Goal: Task Accomplishment & Management: Use online tool/utility

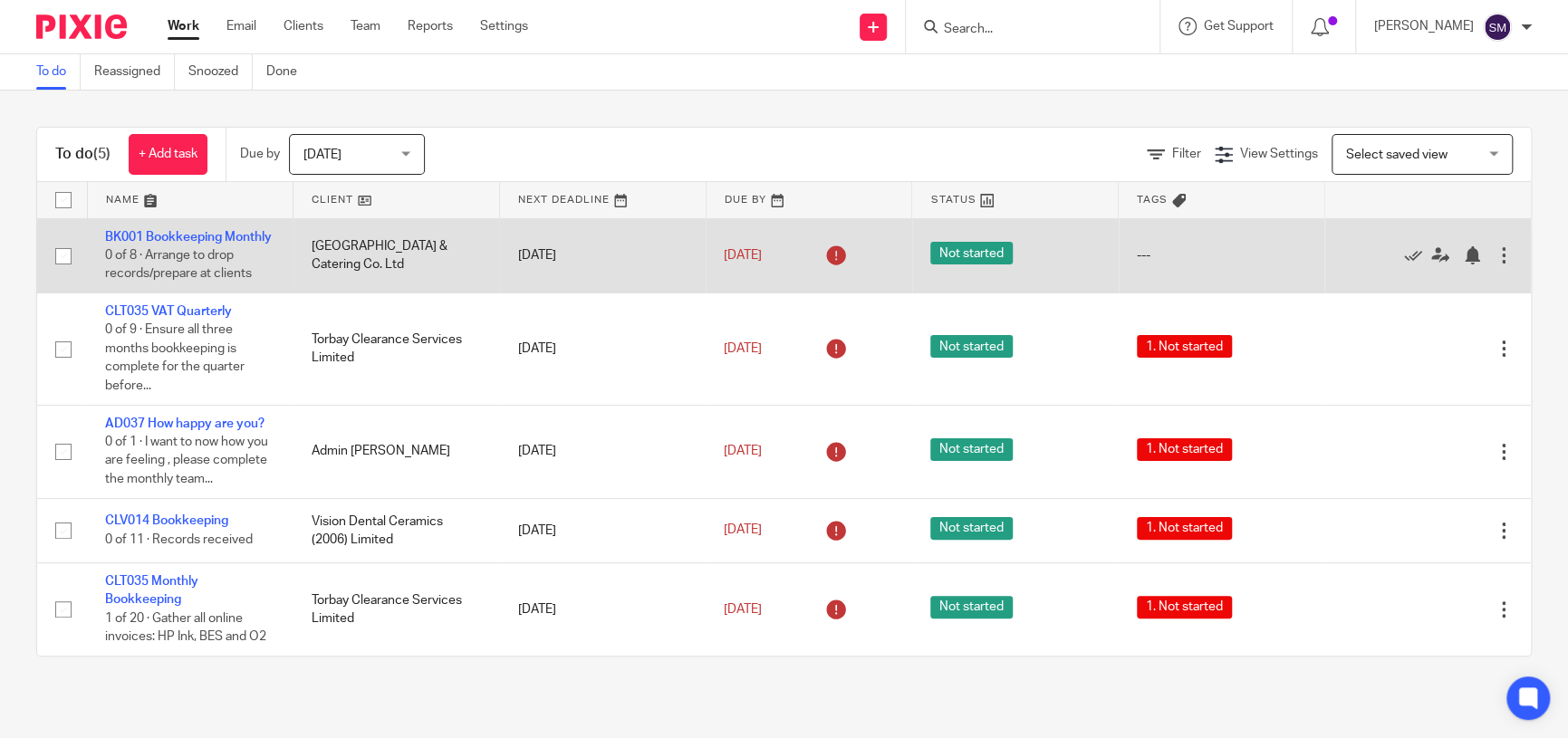
scroll to position [30, 0]
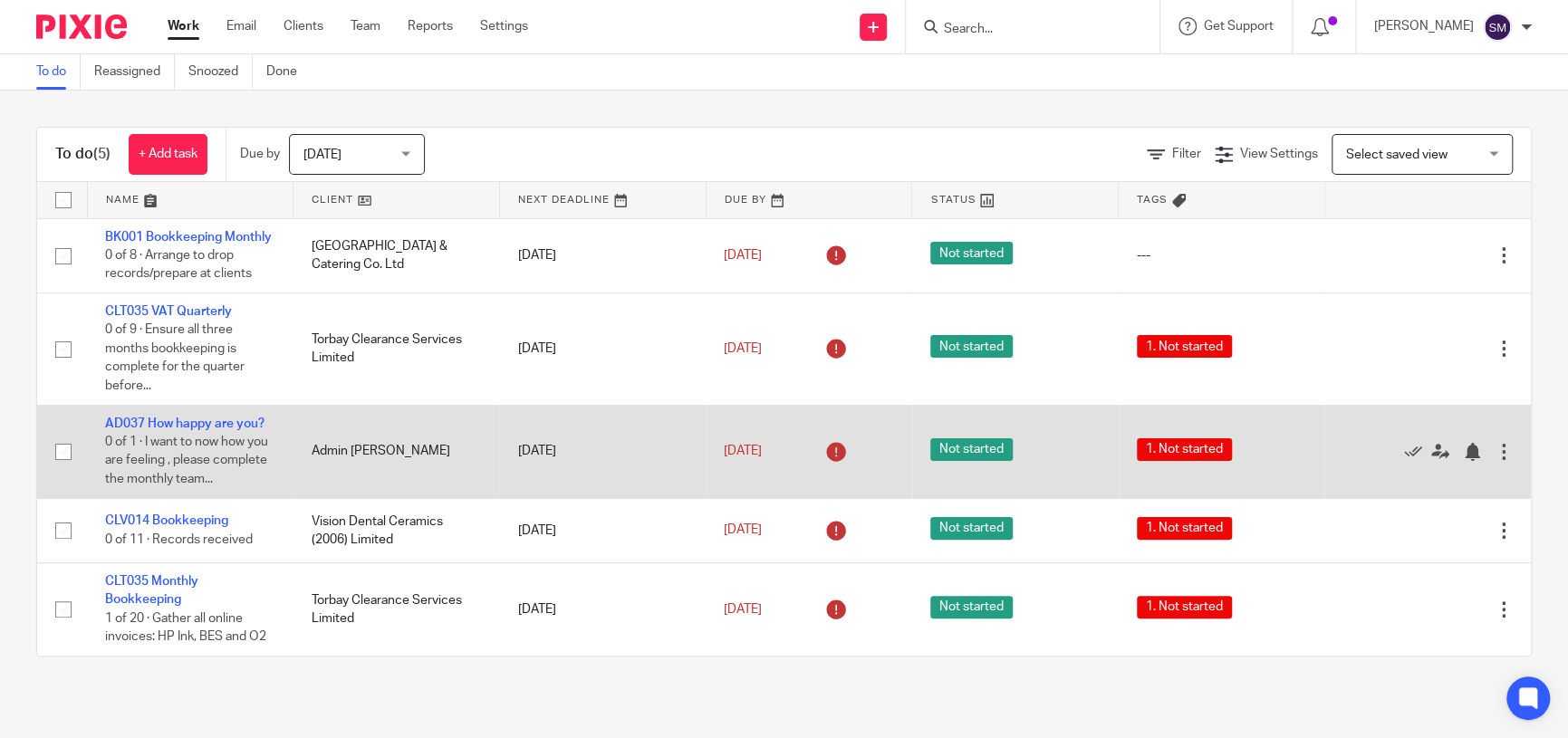
click at [64, 445] on input "checkbox" at bounding box center [63, 451] width 34 height 34
checkbox input "true"
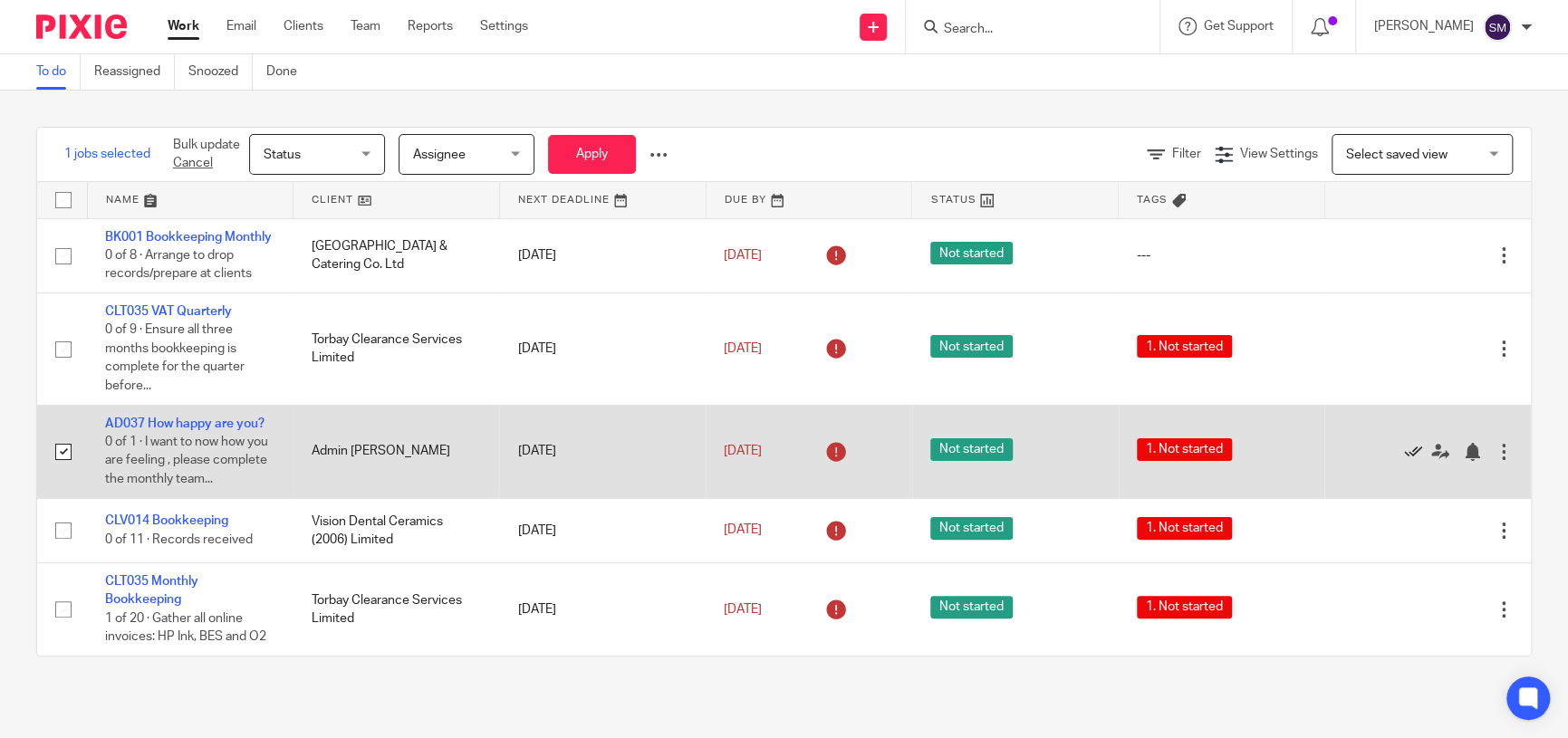
click at [884, 451] on icon at bounding box center [1413, 452] width 18 height 18
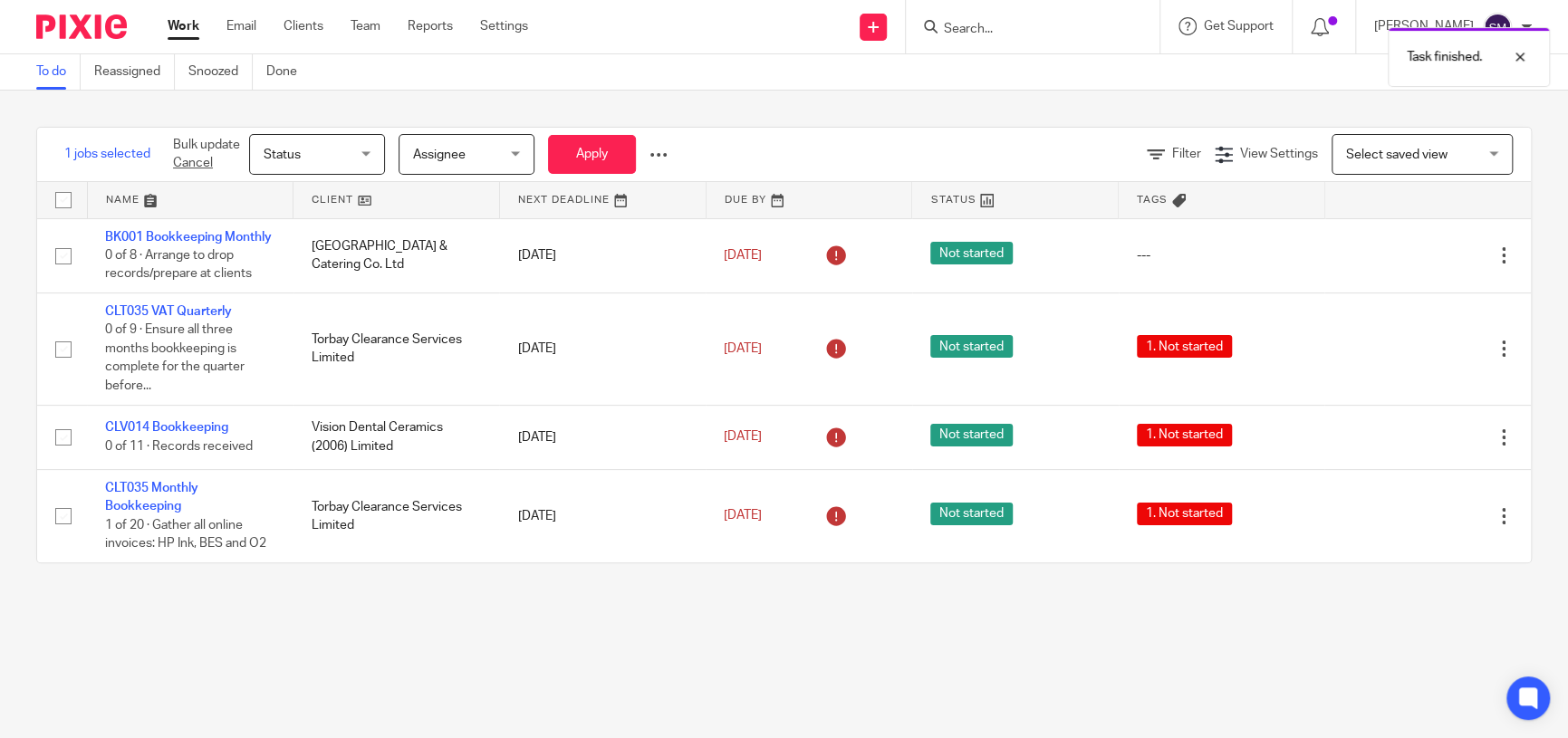
scroll to position [0, 0]
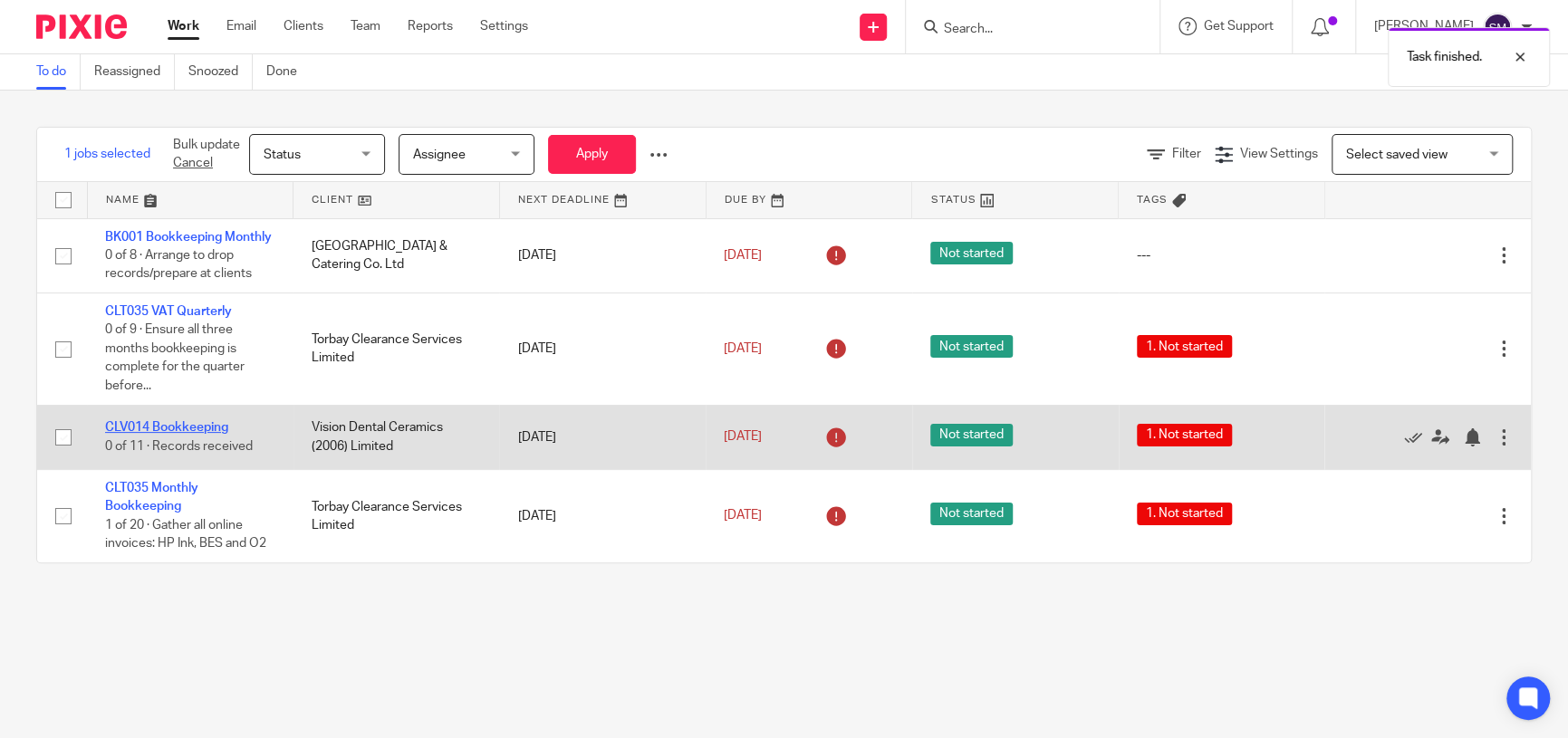
click at [171, 433] on link "CLV014 Bookkeeping" at bounding box center [166, 427] width 123 height 13
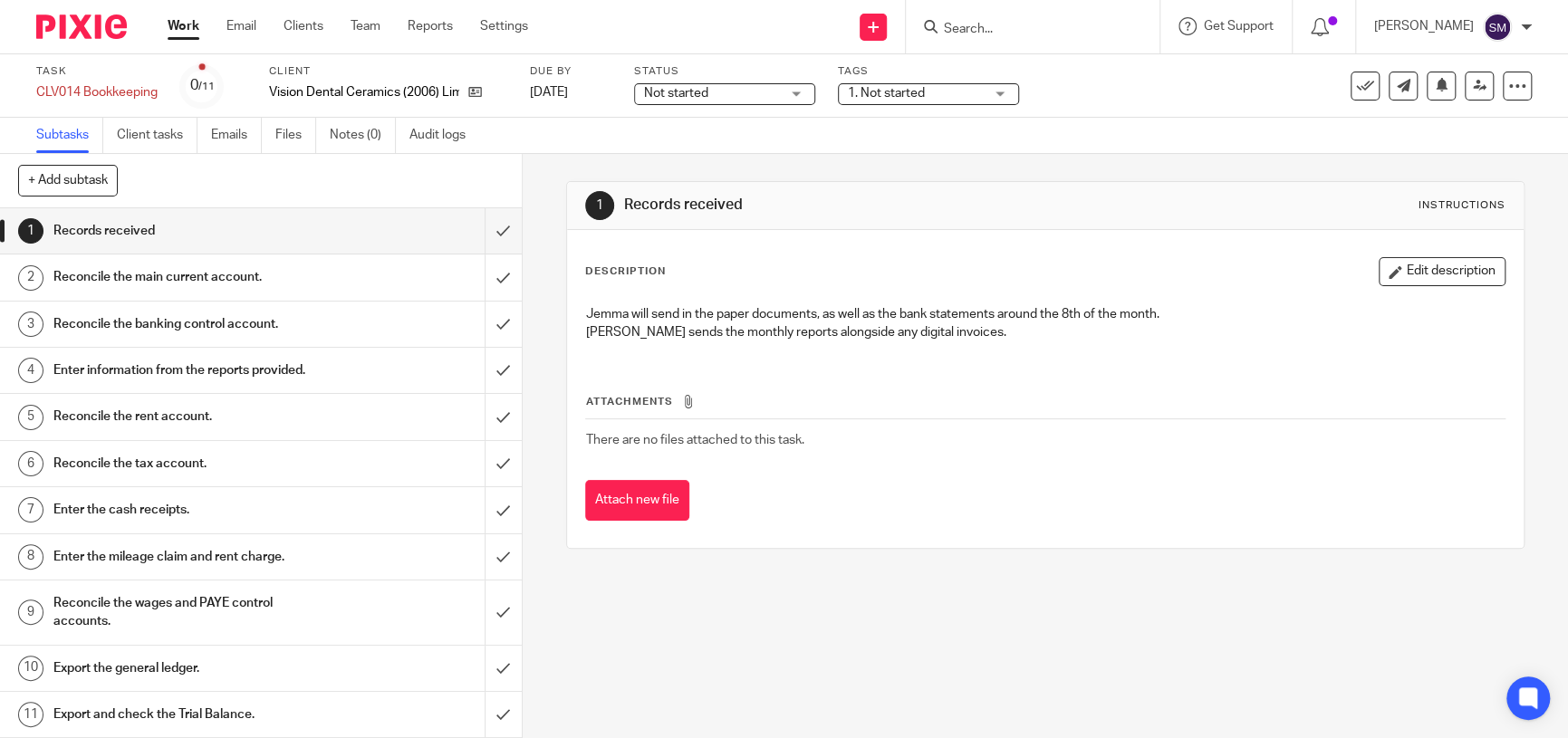
click at [221, 274] on h1 "Reconcile the main current account." at bounding box center [191, 277] width 275 height 27
